Goal: Information Seeking & Learning: Learn about a topic

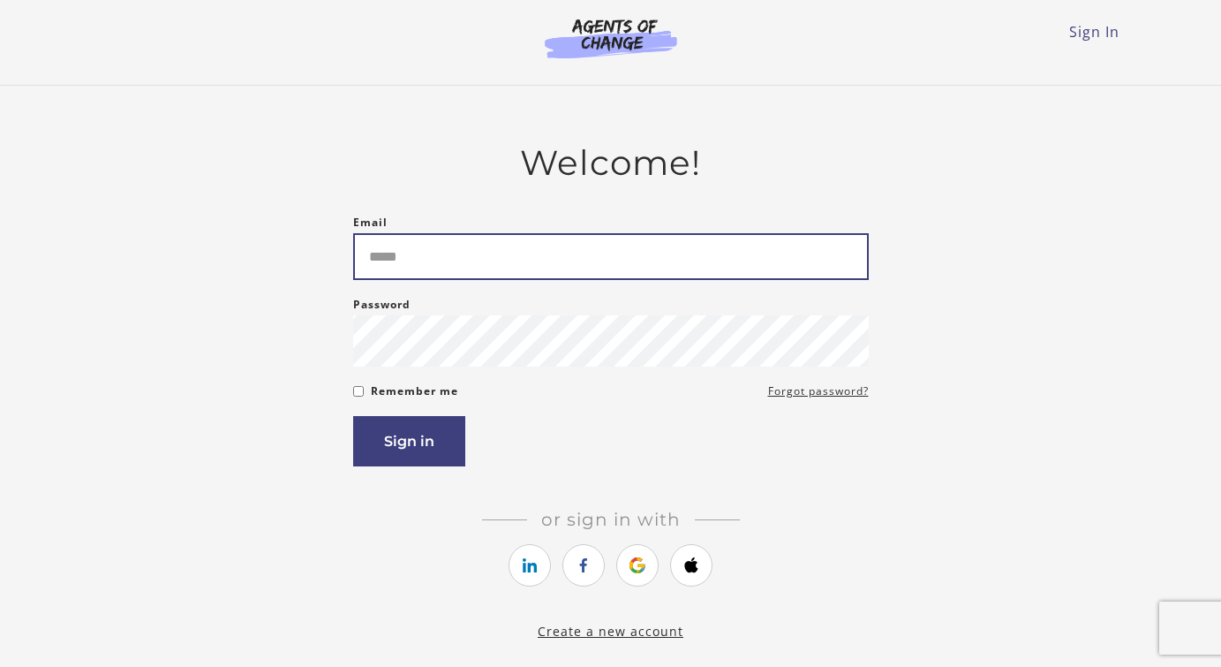
type input "**********"
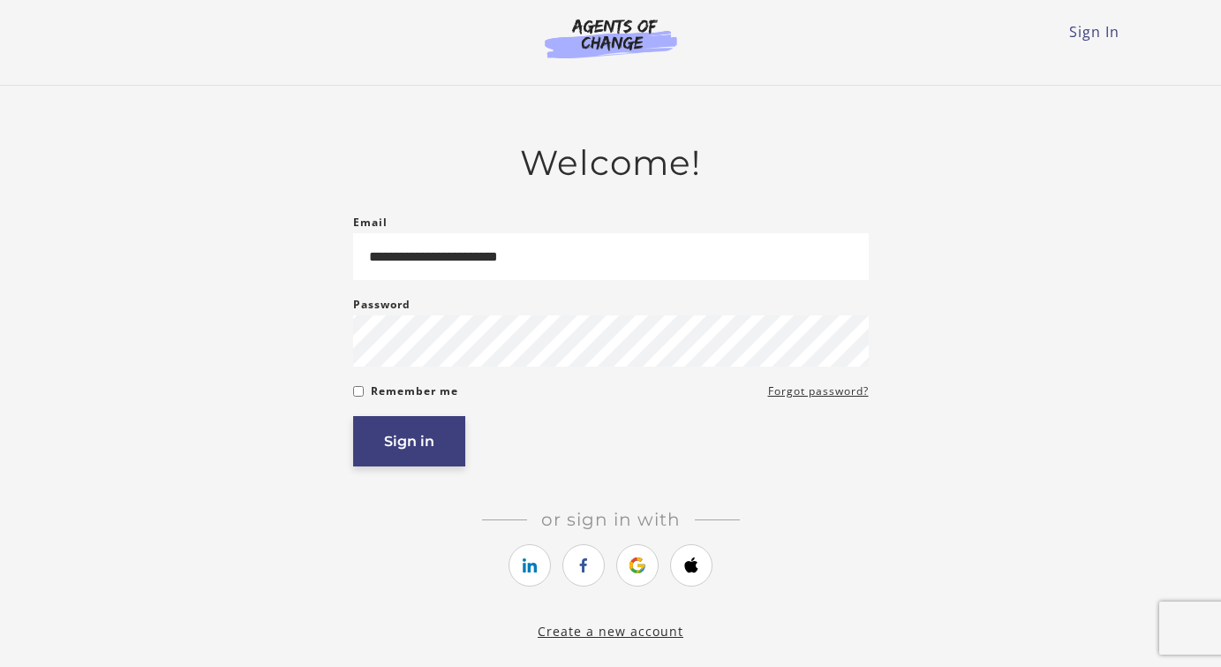
click at [426, 446] on button "Sign in" at bounding box center [409, 441] width 112 height 50
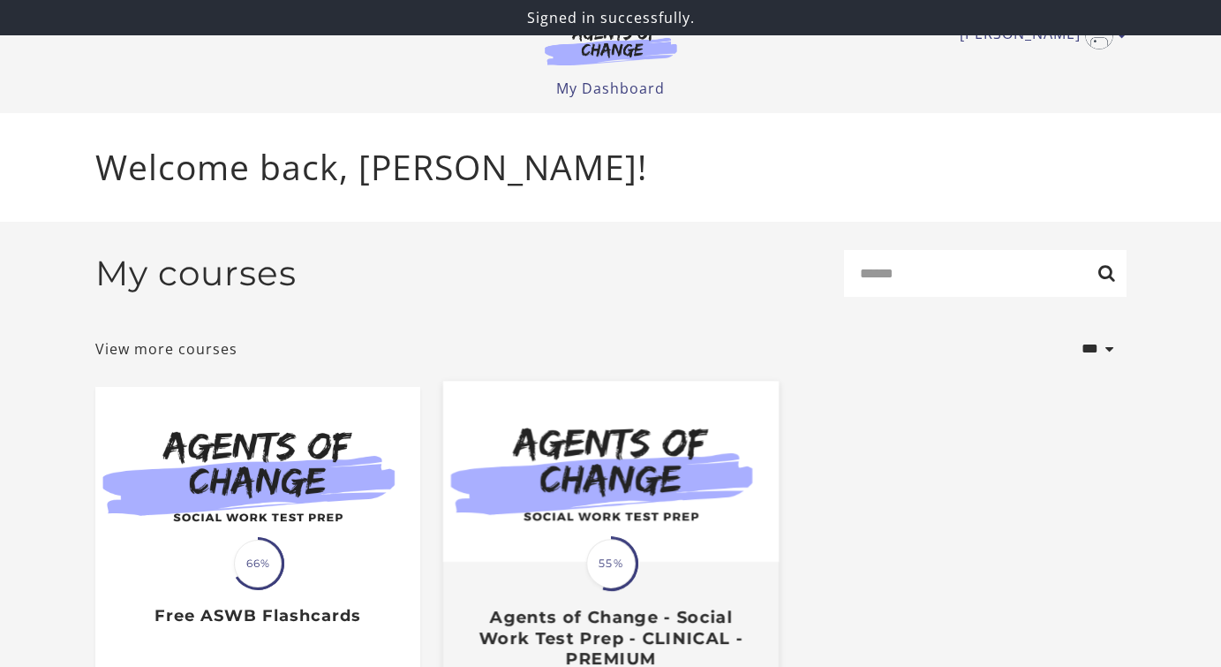
click at [580, 501] on img at bounding box center [609, 470] width 335 height 181
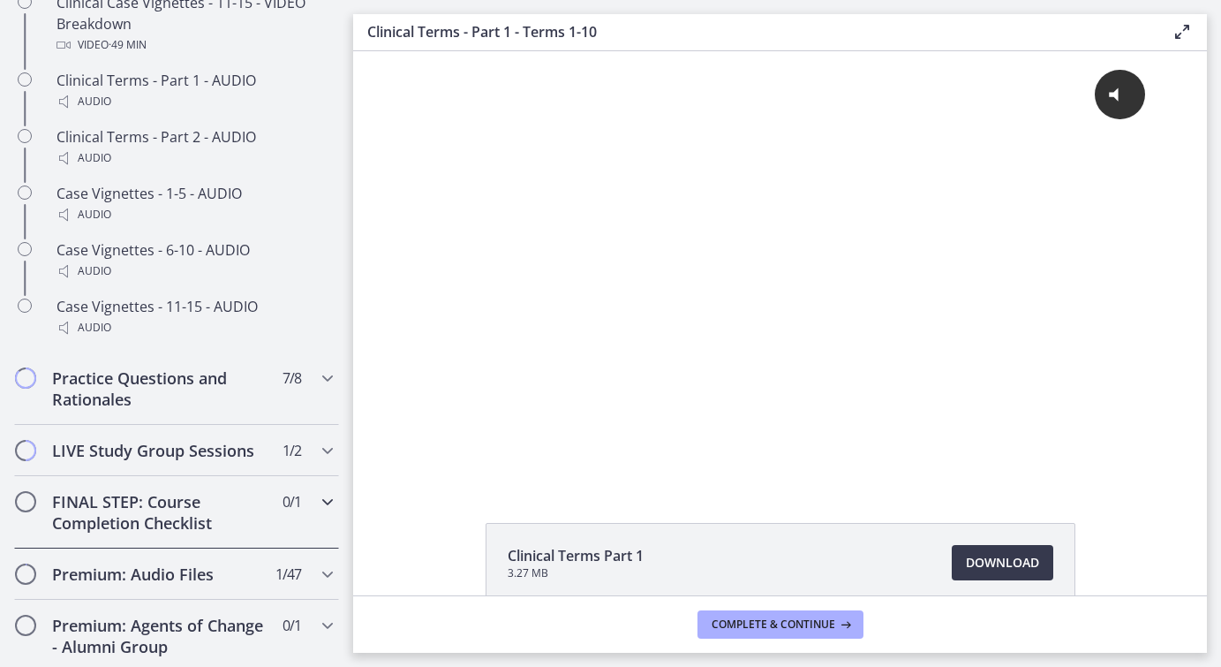
scroll to position [1474, 0]
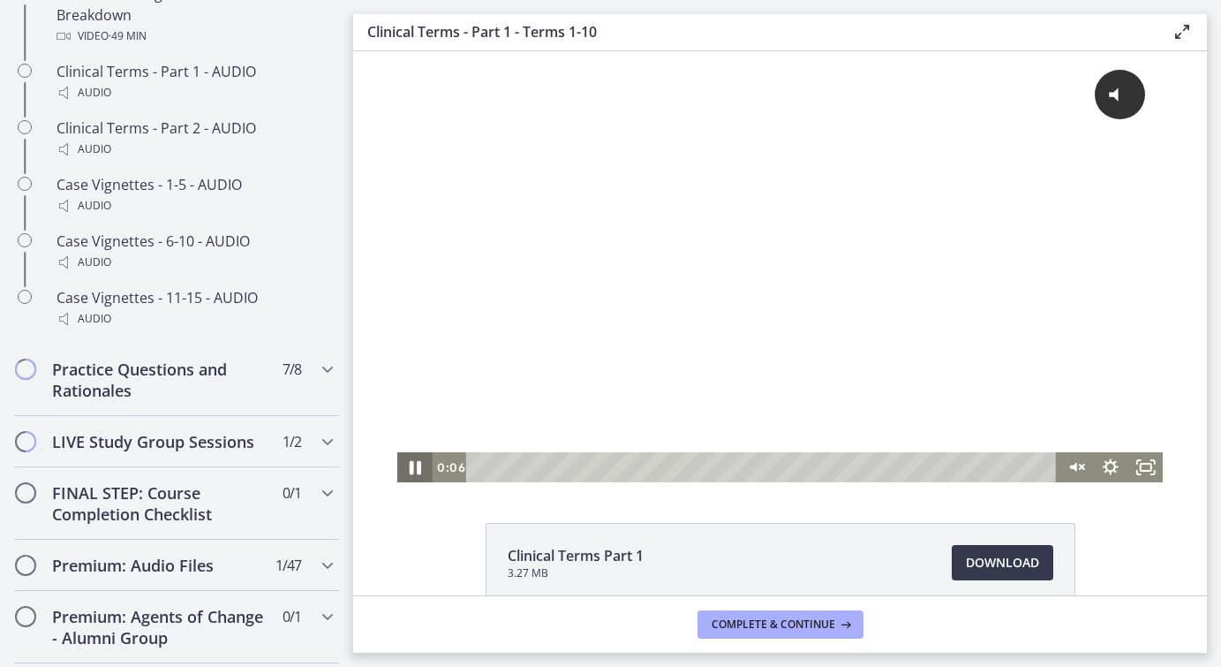
click at [419, 471] on icon "Pause" at bounding box center [415, 468] width 11 height 14
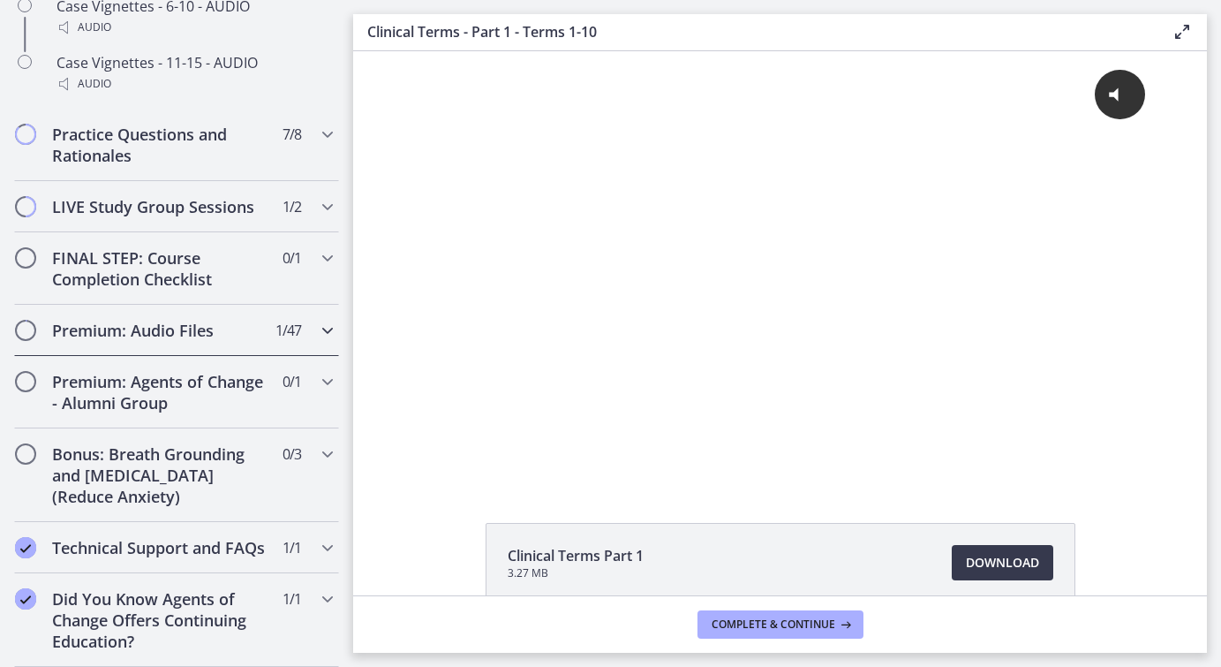
scroll to position [1709, 0]
click at [326, 167] on div "Practice Questions and Rationales 7 / 8 Completed" at bounding box center [176, 145] width 325 height 72
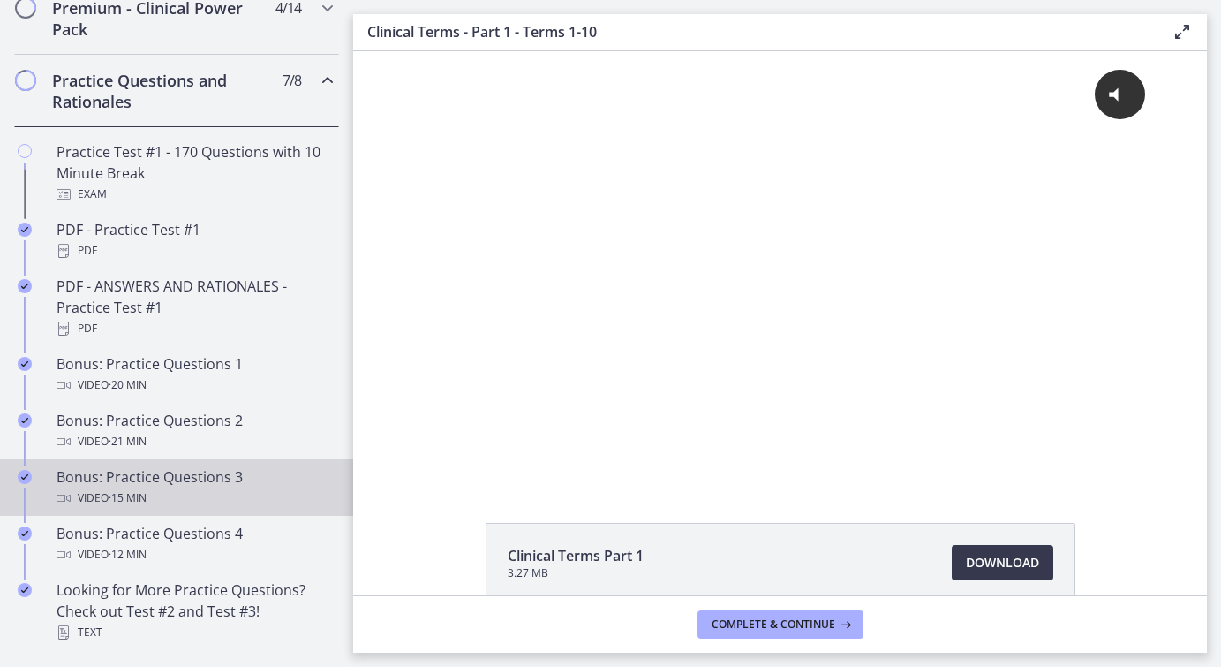
scroll to position [871, 0]
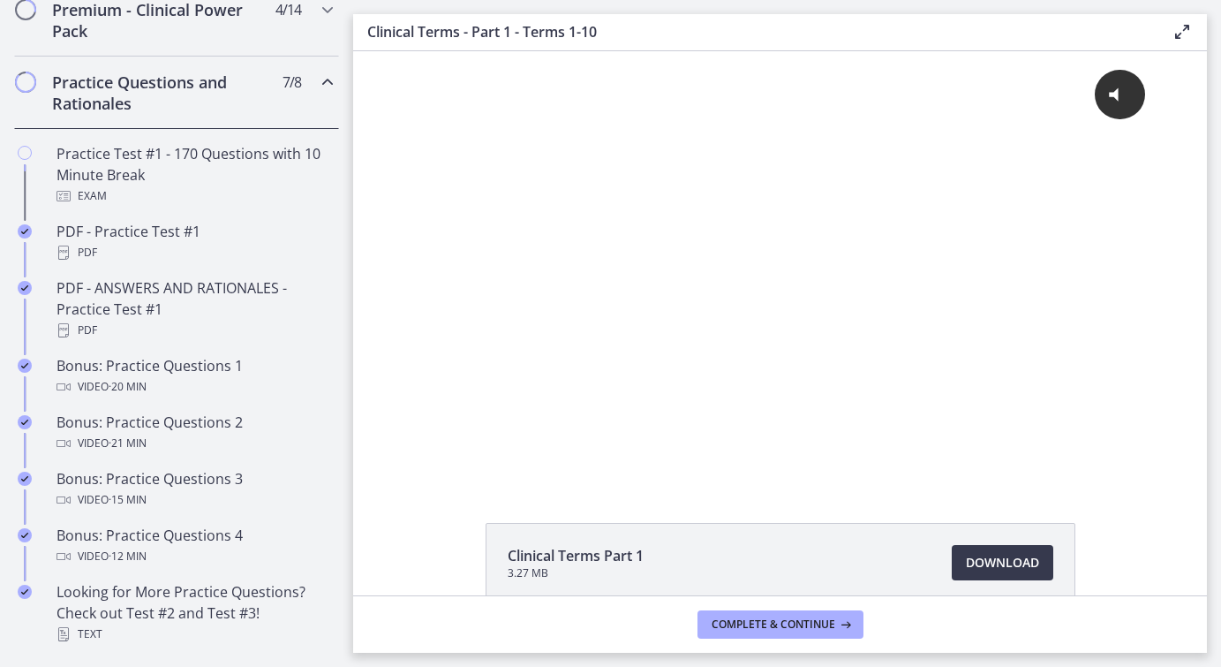
click at [328, 87] on icon "Chapters" at bounding box center [327, 82] width 21 height 21
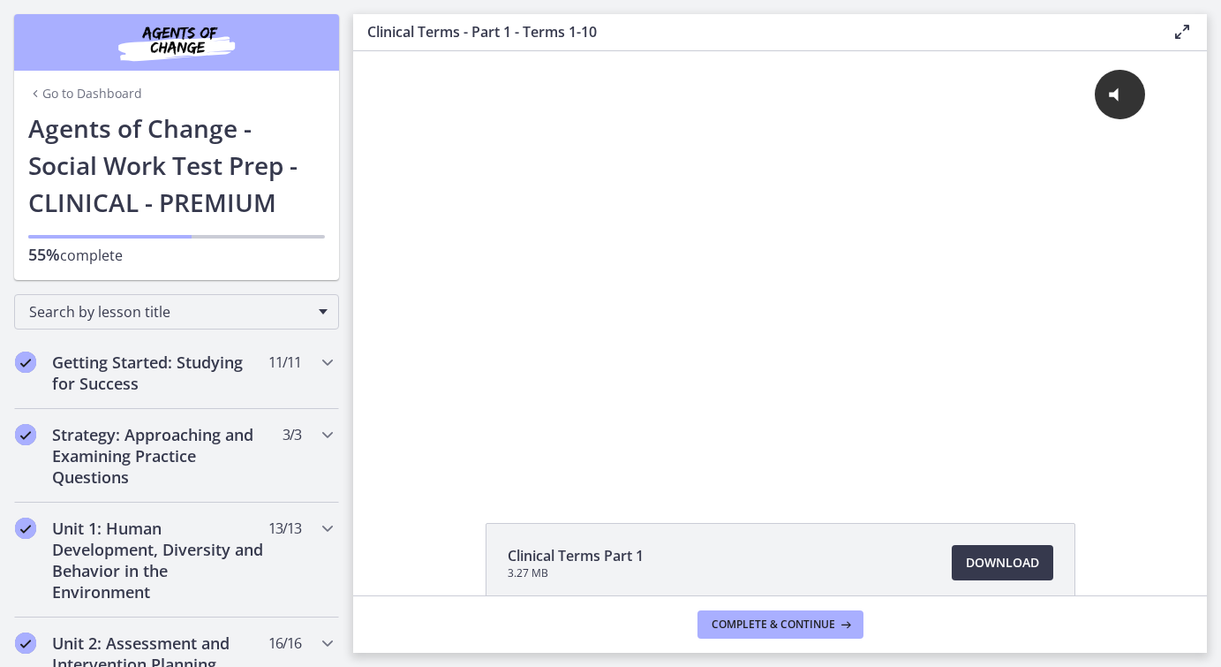
scroll to position [0, 0]
click at [117, 100] on link "Go to Dashboard" at bounding box center [85, 94] width 114 height 18
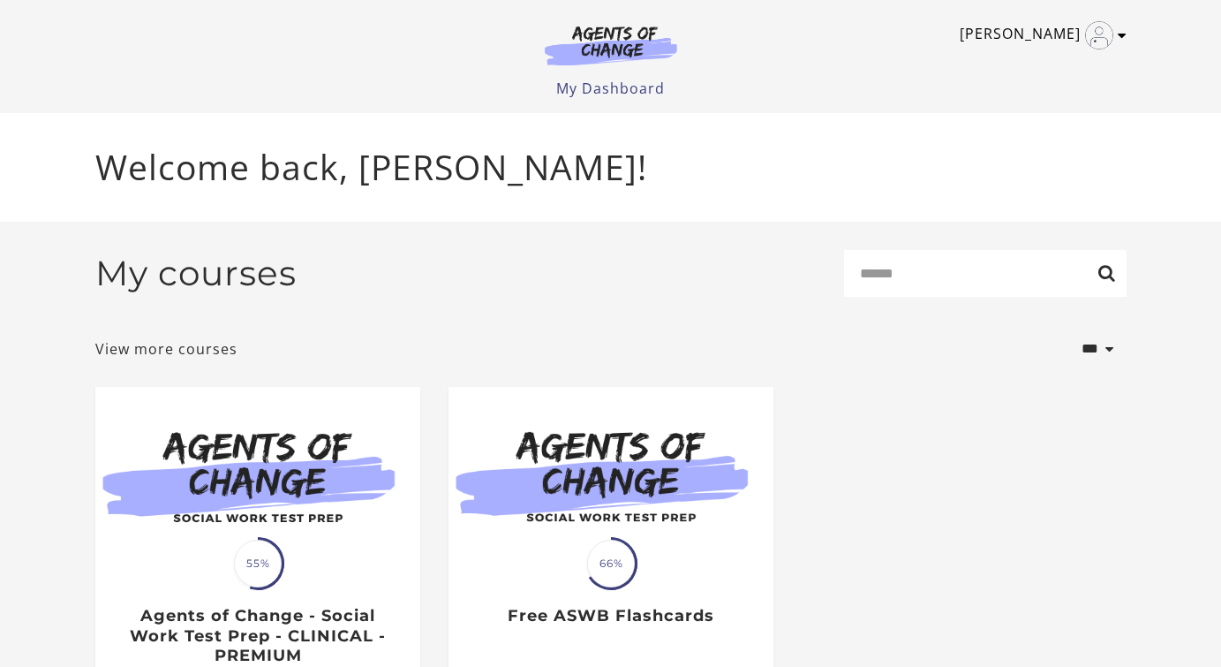
click at [1112, 48] on link "Nikia B" at bounding box center [1039, 35] width 158 height 28
click at [1021, 66] on link "My Account" at bounding box center [1053, 64] width 155 height 30
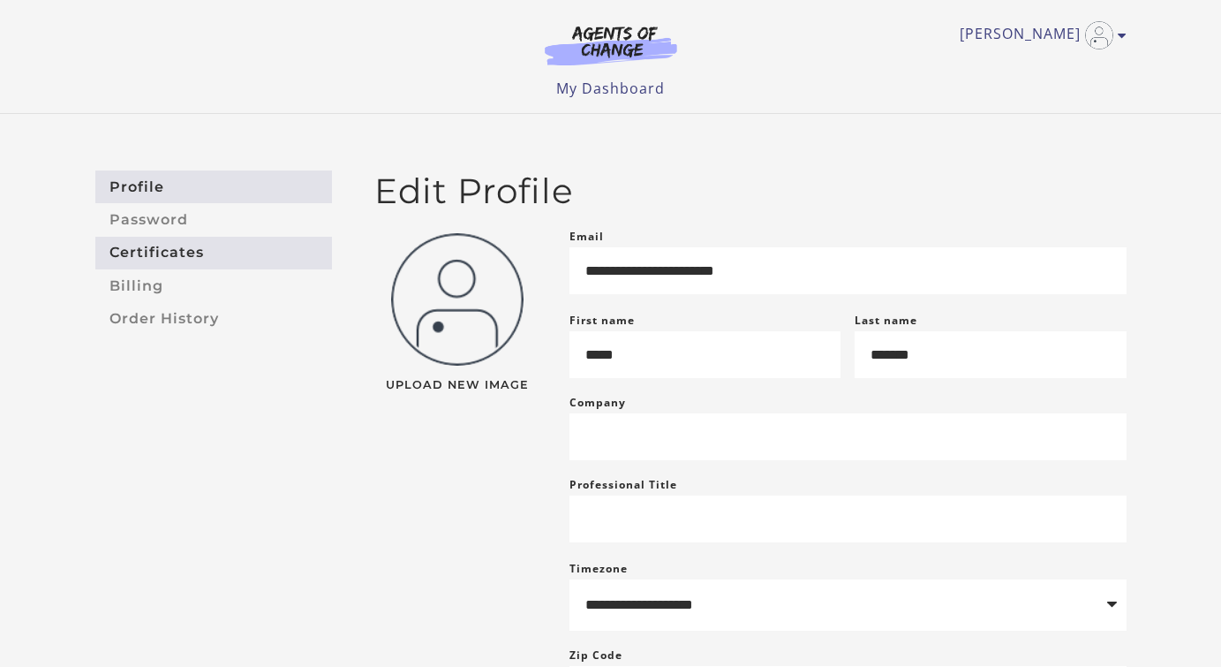
click at [189, 258] on link "Certificates" at bounding box center [213, 253] width 237 height 33
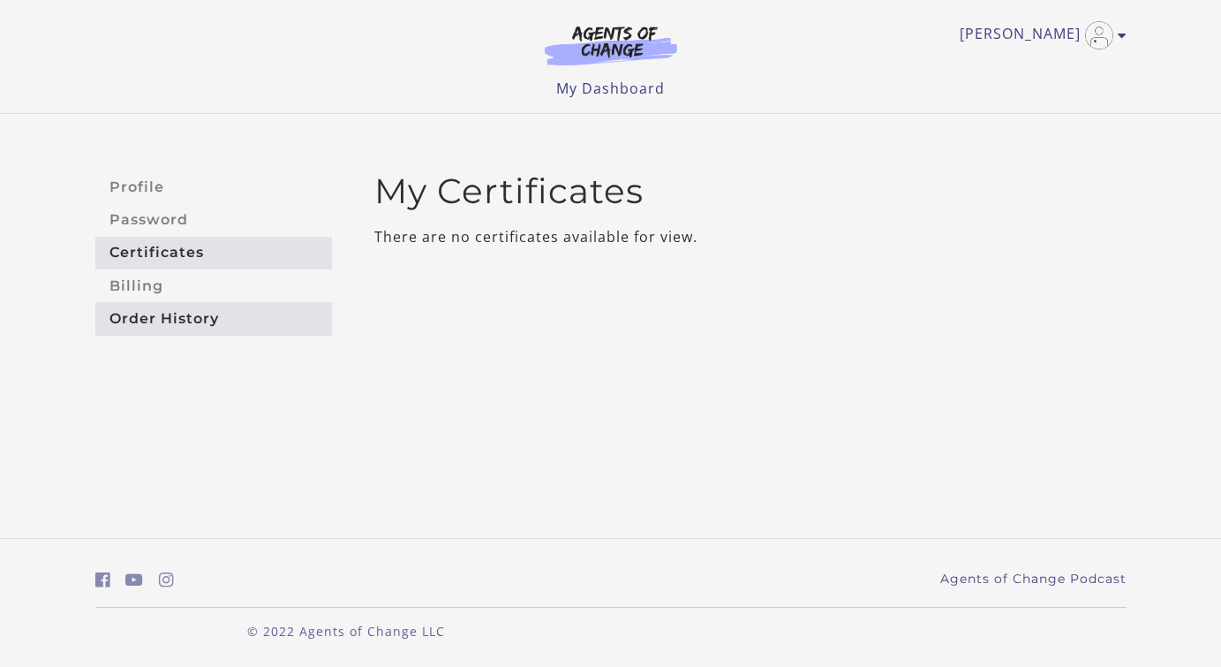
click at [163, 321] on link "Order History" at bounding box center [213, 318] width 237 height 33
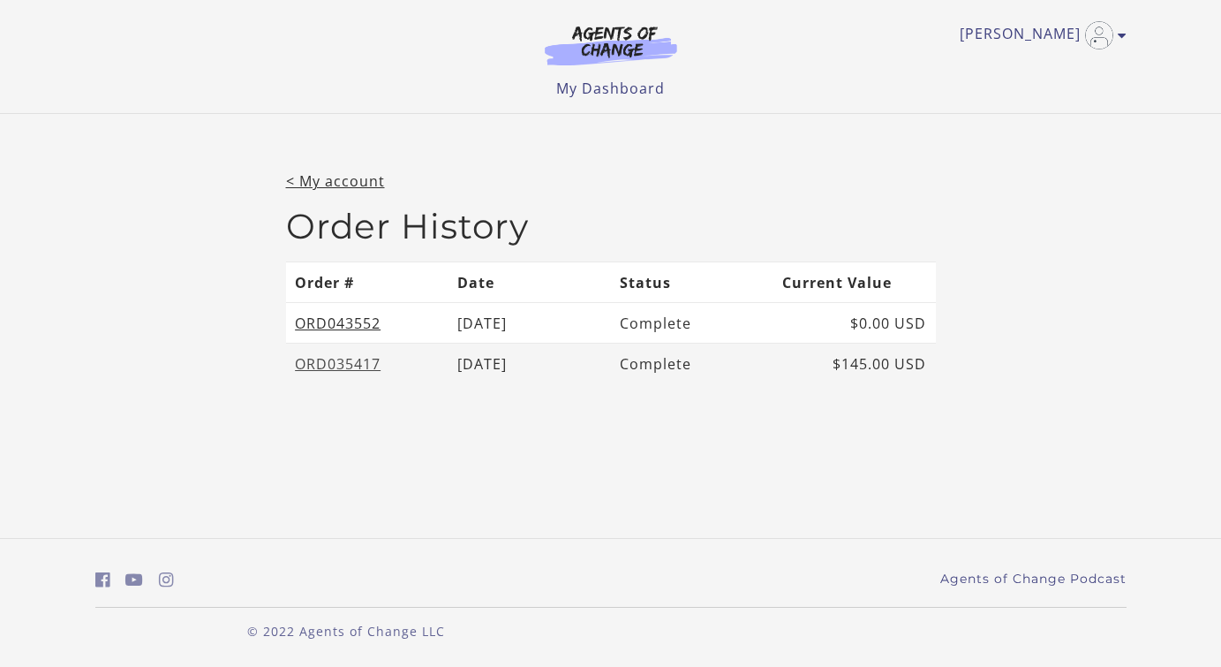
click at [333, 363] on link "ORD035417" at bounding box center [338, 363] width 86 height 19
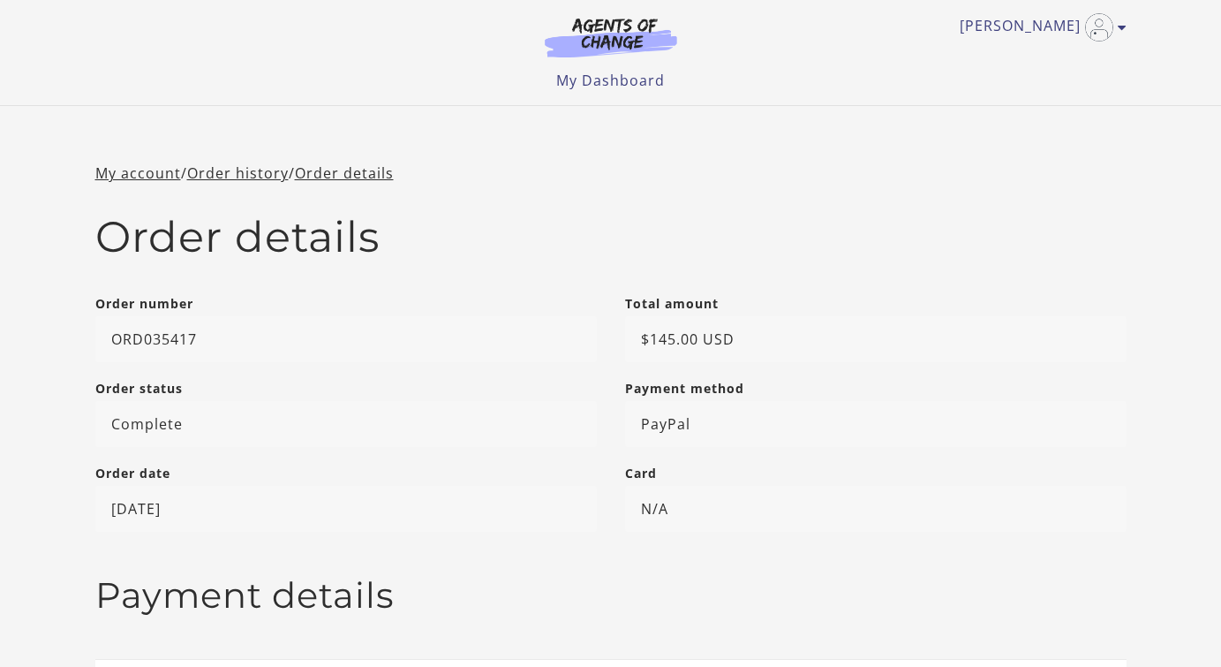
scroll to position [6, 0]
click at [140, 174] on link "My account" at bounding box center [138, 174] width 86 height 19
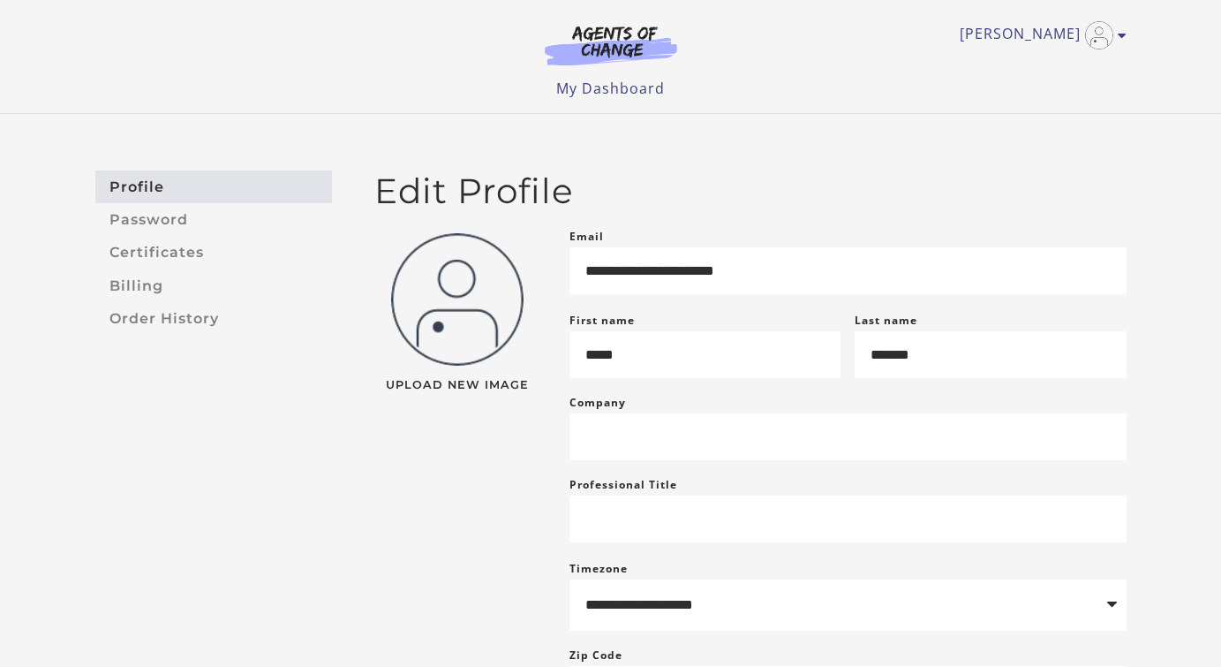
click at [593, 40] on img at bounding box center [611, 45] width 170 height 41
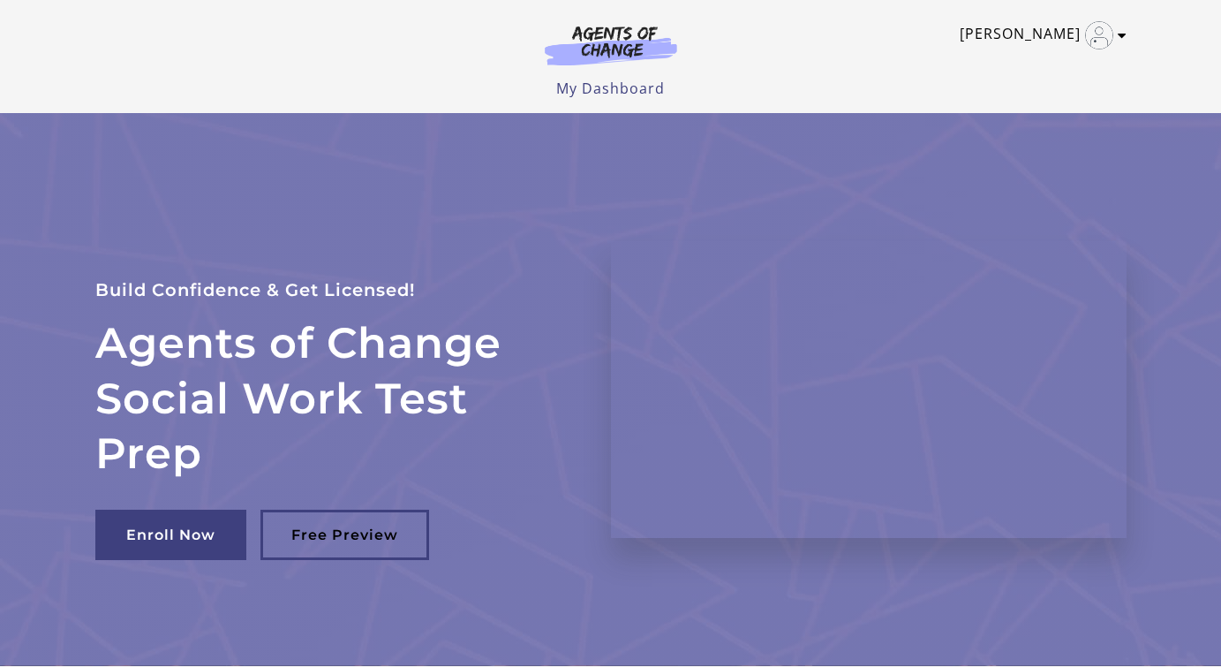
click at [1066, 36] on link "[PERSON_NAME]" at bounding box center [1039, 35] width 158 height 28
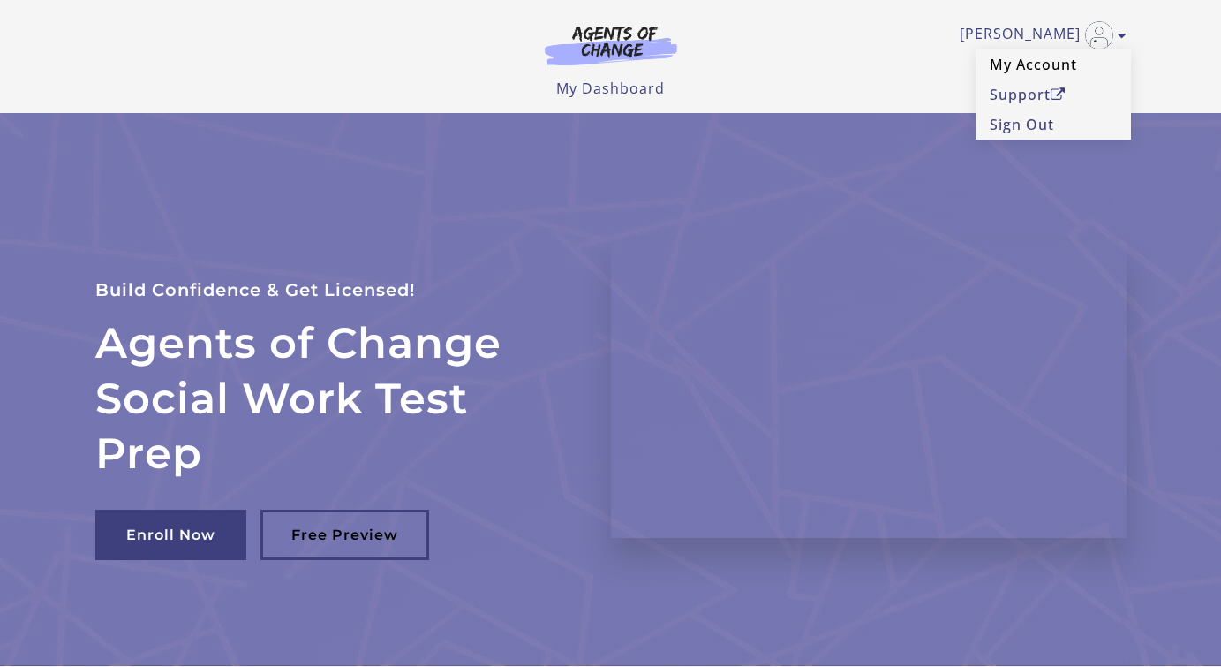
click at [1034, 64] on link "My Account" at bounding box center [1053, 64] width 155 height 30
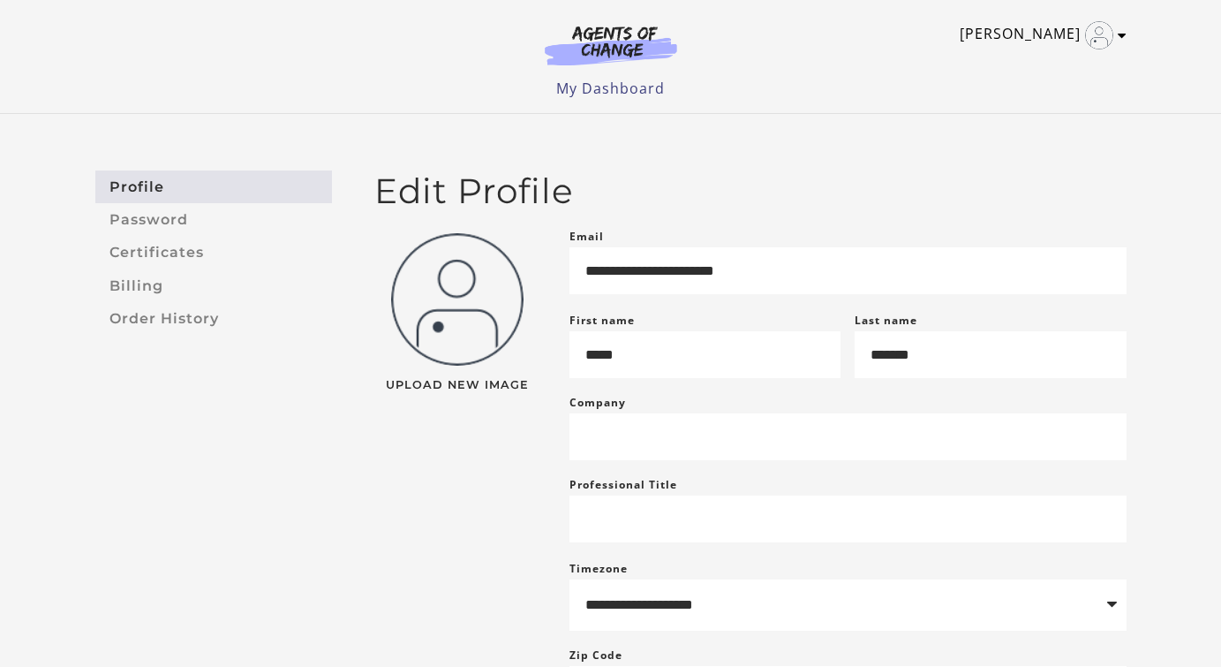
click at [1065, 37] on link "[PERSON_NAME]" at bounding box center [1039, 35] width 158 height 28
click at [1019, 92] on link "Support" at bounding box center [1053, 94] width 155 height 30
click at [1021, 58] on link "My Account" at bounding box center [1053, 64] width 155 height 30
click at [1048, 36] on link "[PERSON_NAME]" at bounding box center [1039, 35] width 158 height 28
click at [1031, 69] on link "My Account" at bounding box center [1053, 64] width 155 height 30
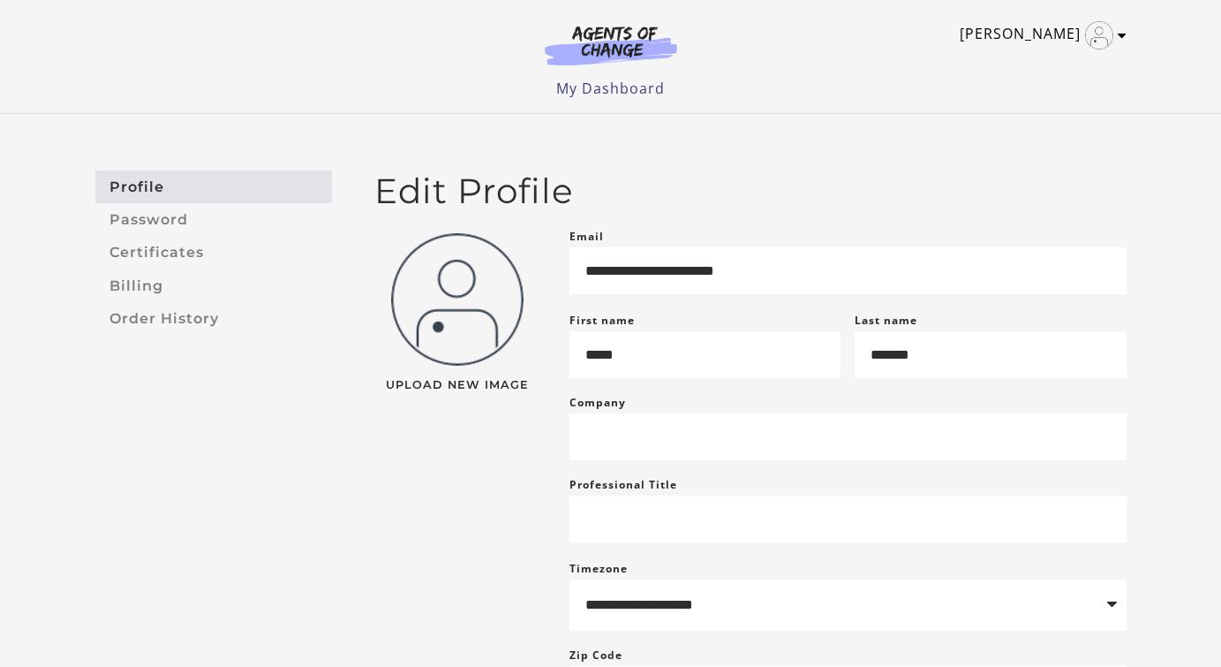
click at [1060, 34] on link "[PERSON_NAME]" at bounding box center [1039, 35] width 158 height 28
click at [618, 91] on link "My Dashboard" at bounding box center [610, 88] width 109 height 19
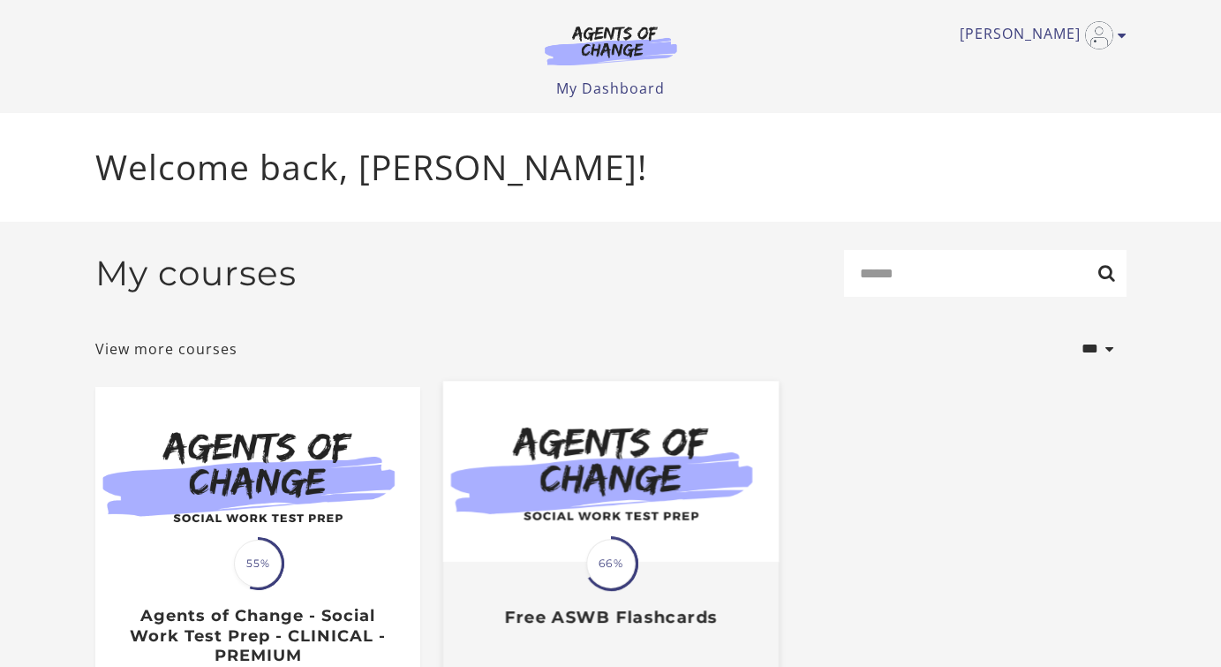
click at [563, 435] on img at bounding box center [609, 470] width 335 height 181
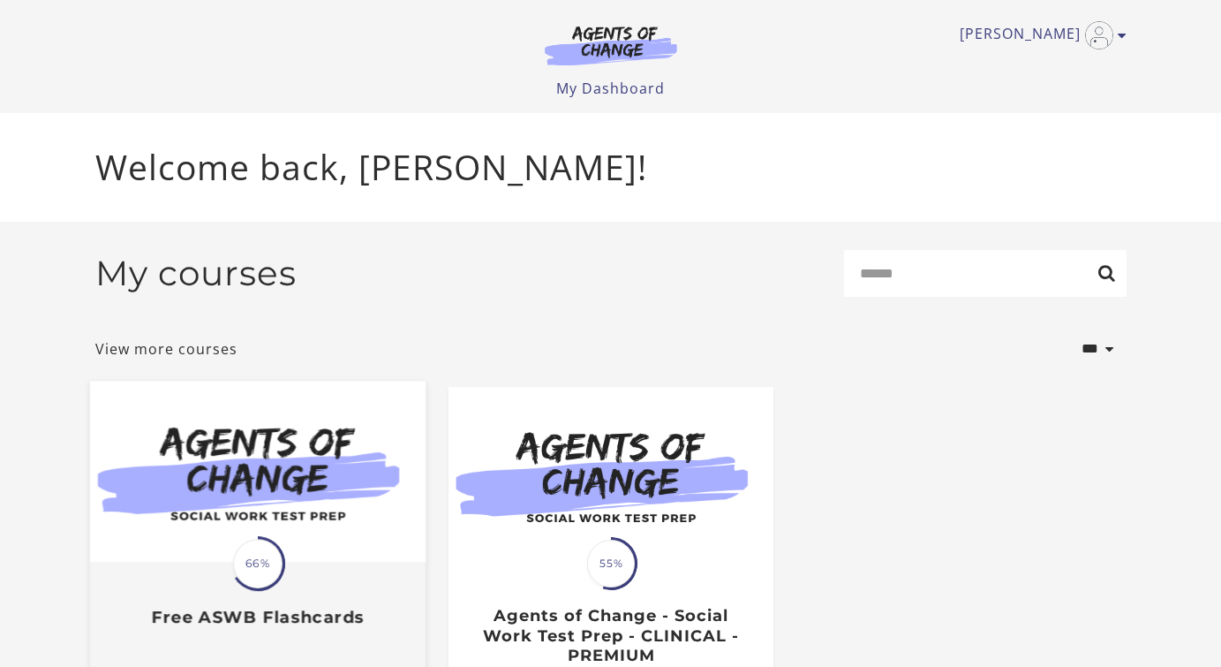
click at [171, 486] on img at bounding box center [256, 470] width 335 height 181
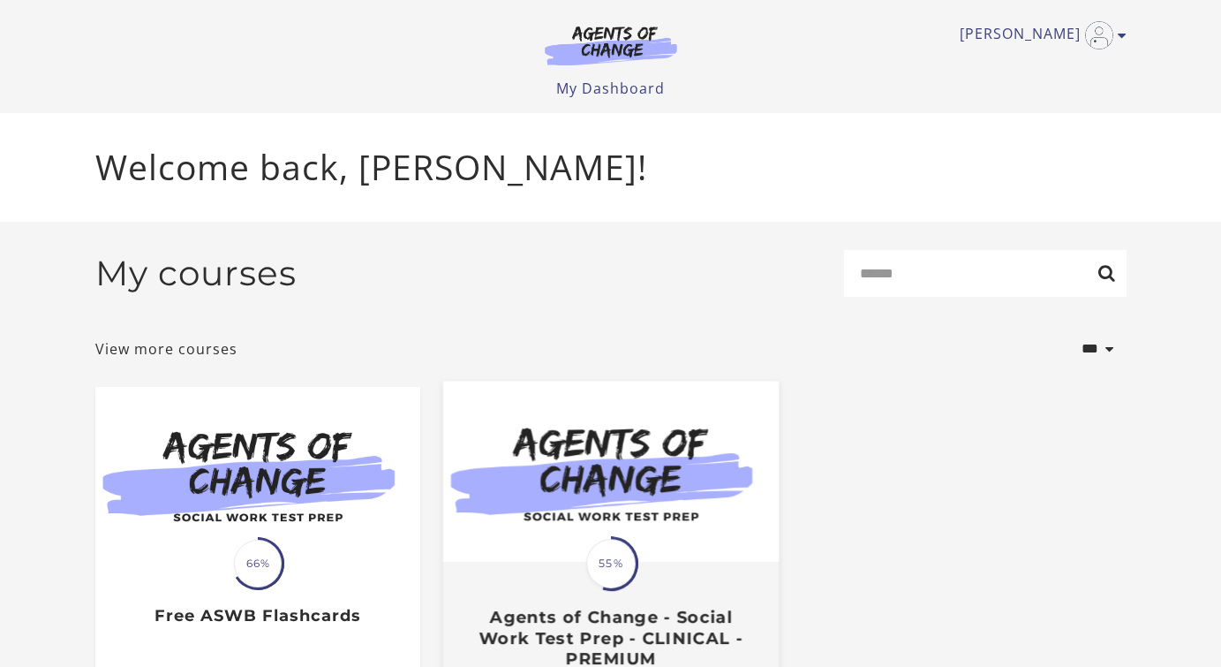
click at [541, 452] on img at bounding box center [609, 470] width 335 height 181
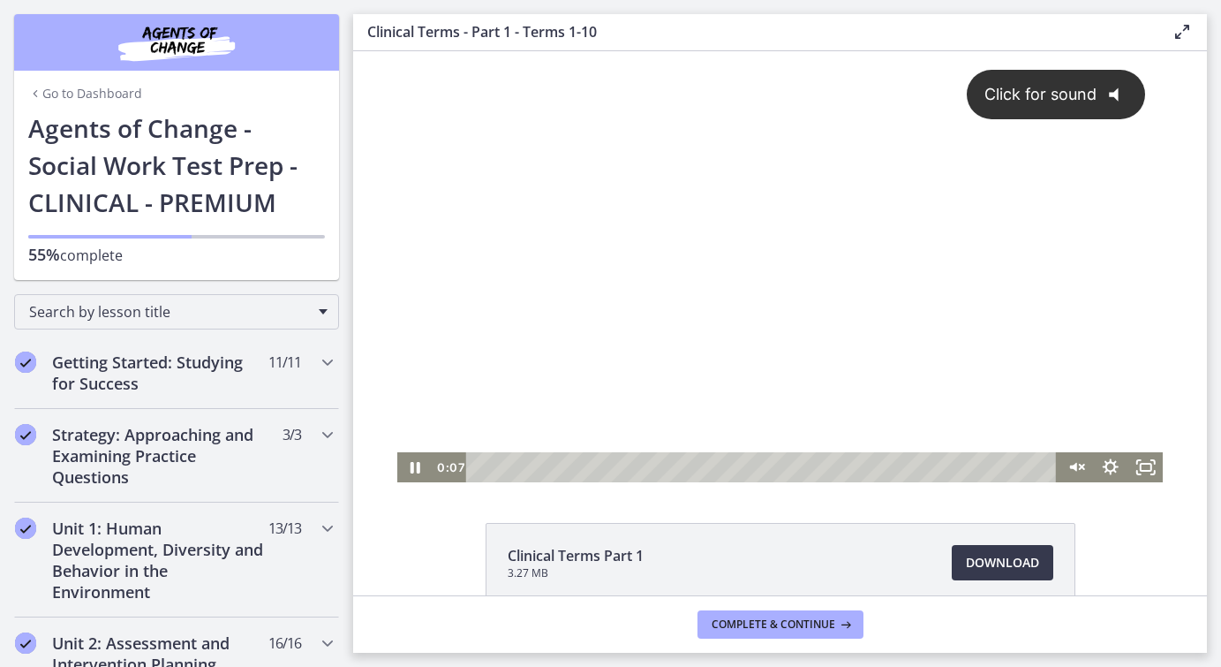
click at [647, 390] on div "Click for sound @keyframes VOLUME_SMALL_WAVE_FLASH { 0% { opacity: 0; } 33% { o…" at bounding box center [780, 251] width 766 height 401
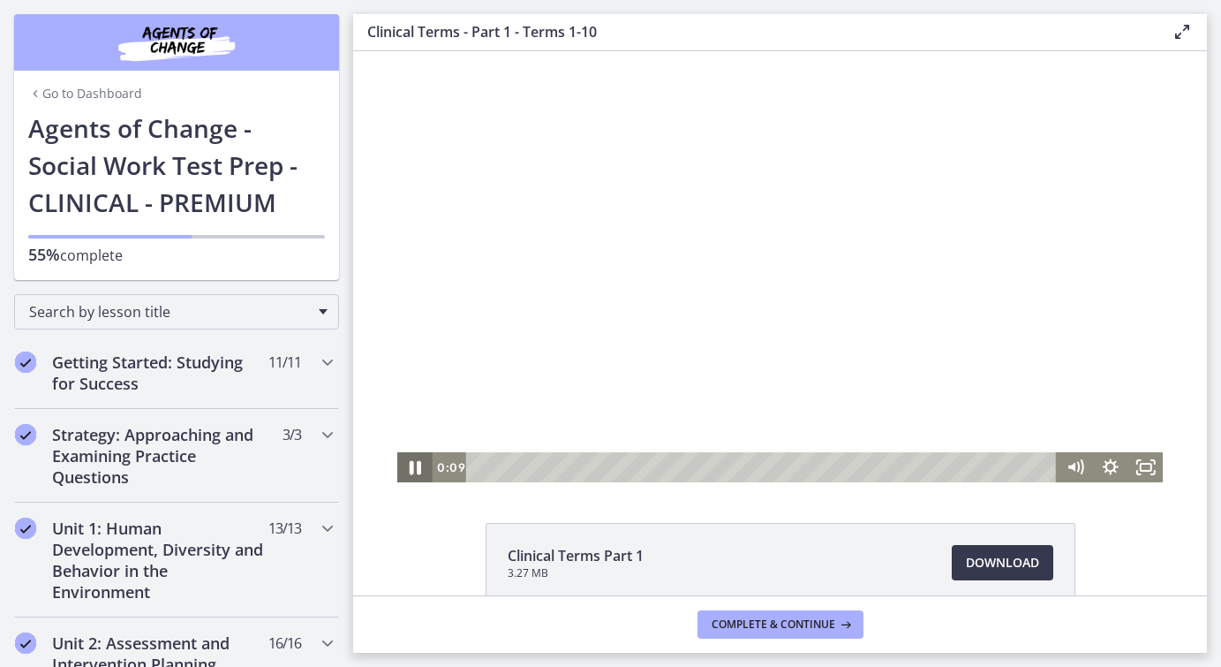
click at [415, 470] on icon "Pause" at bounding box center [415, 467] width 42 height 36
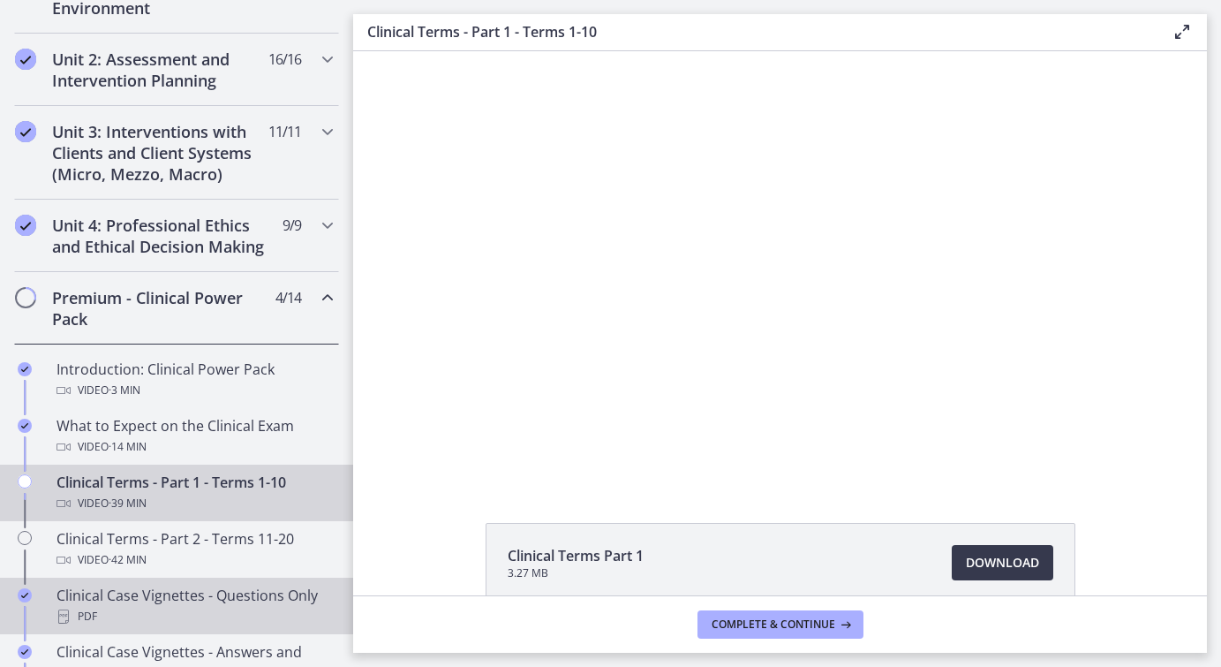
scroll to position [561, 0]
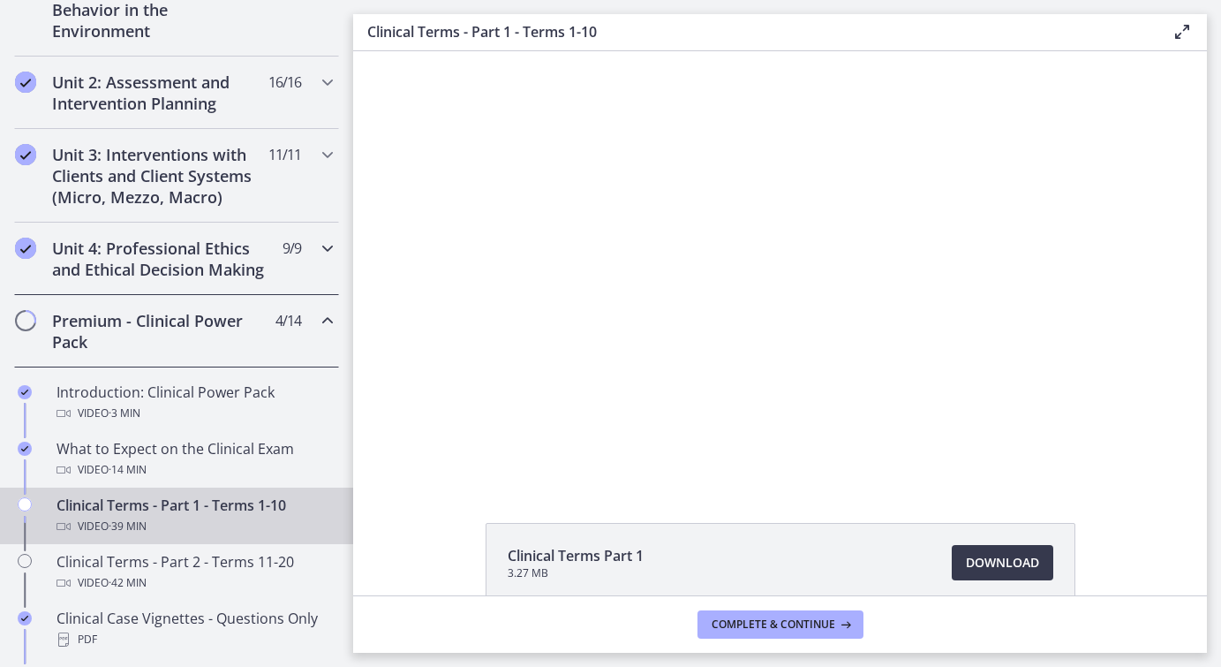
click at [265, 272] on h2 "Unit 4: Professional Ethics and Ethical Decision Making" at bounding box center [159, 258] width 215 height 42
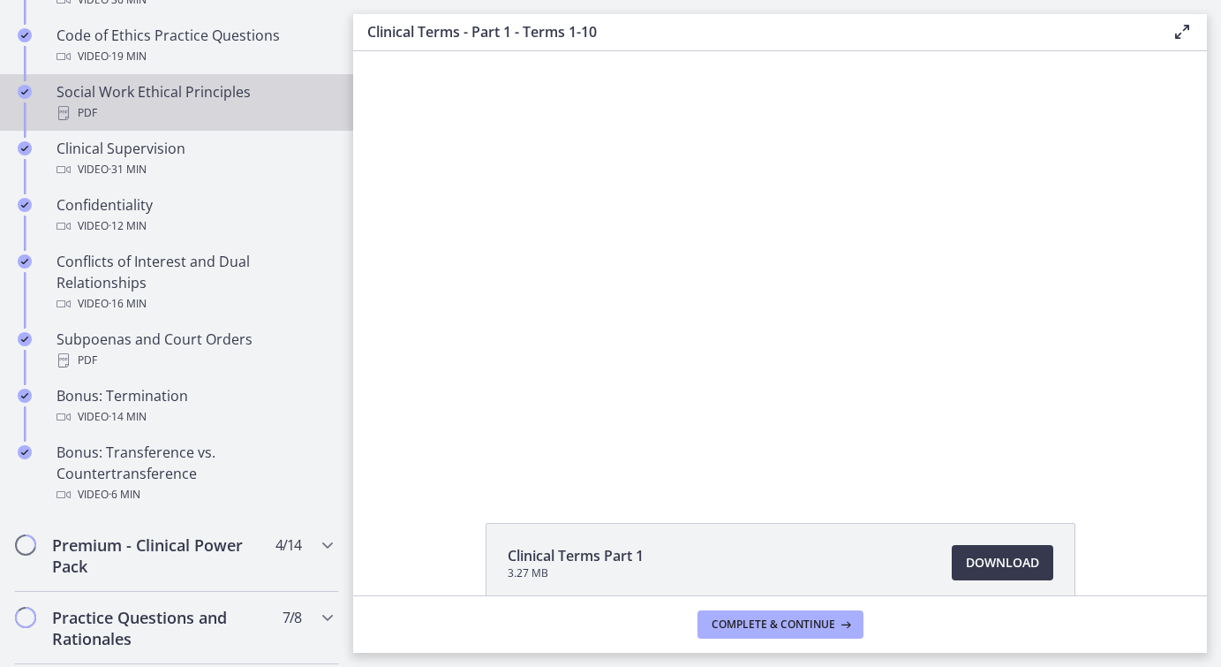
scroll to position [902, 0]
